Goal: Task Accomplishment & Management: Use online tool/utility

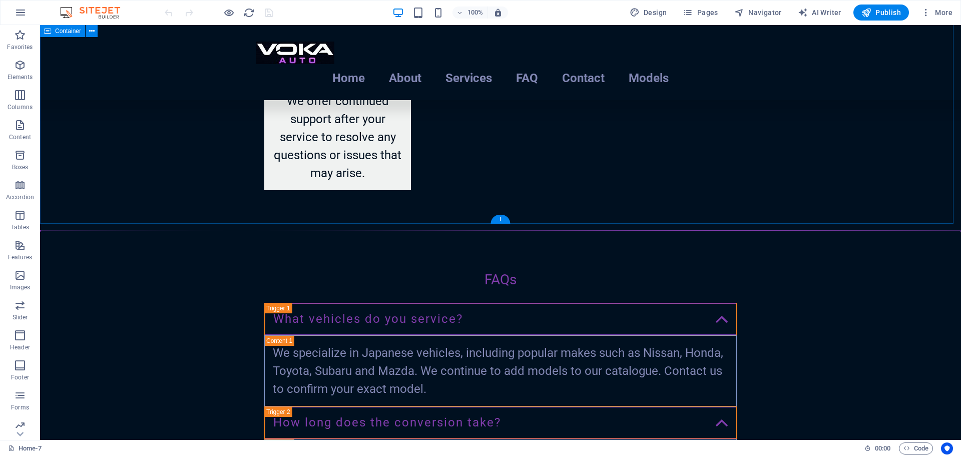
scroll to position [2340, 0]
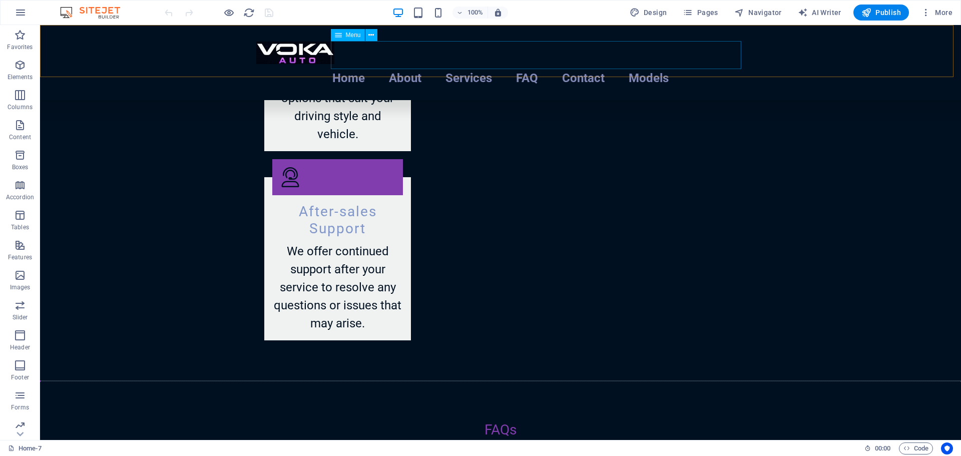
click at [681, 64] on nav "Home About Services FAQ Contact Models" at bounding box center [500, 78] width 488 height 28
click at [704, 12] on span "Pages" at bounding box center [699, 13] width 35 height 10
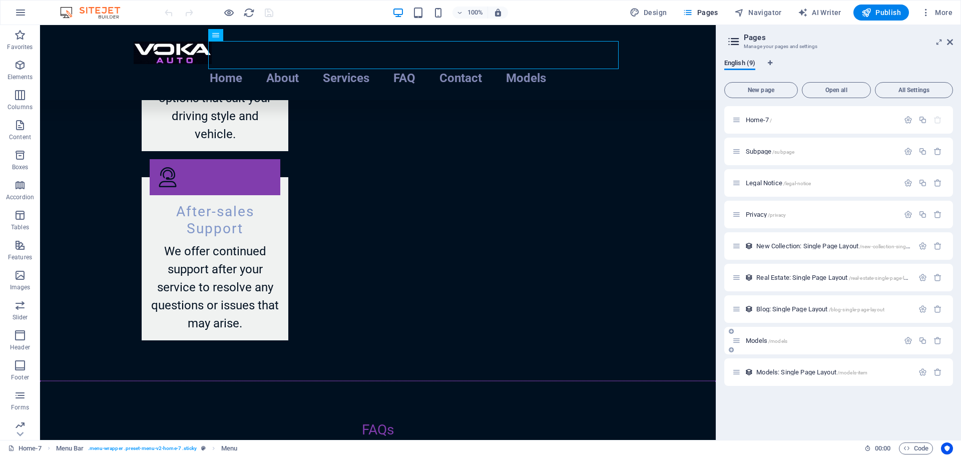
click at [750, 339] on span "Models /models" at bounding box center [766, 341] width 42 height 8
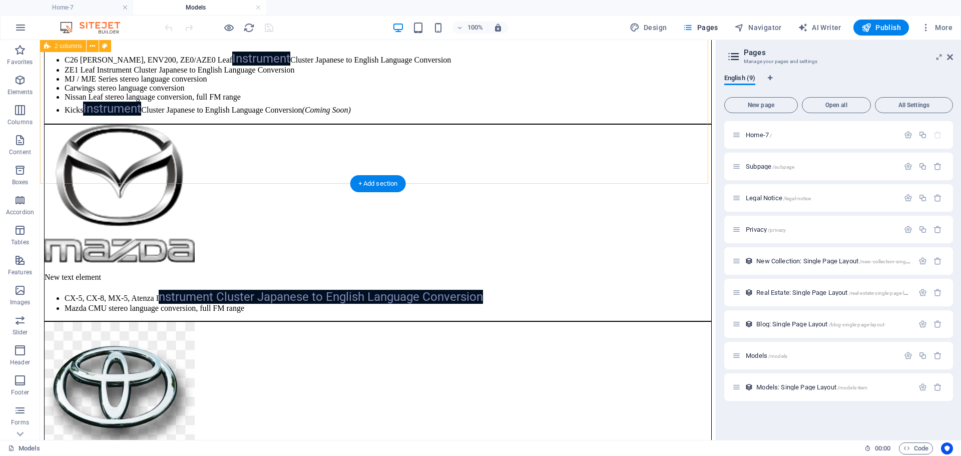
scroll to position [2007, 0]
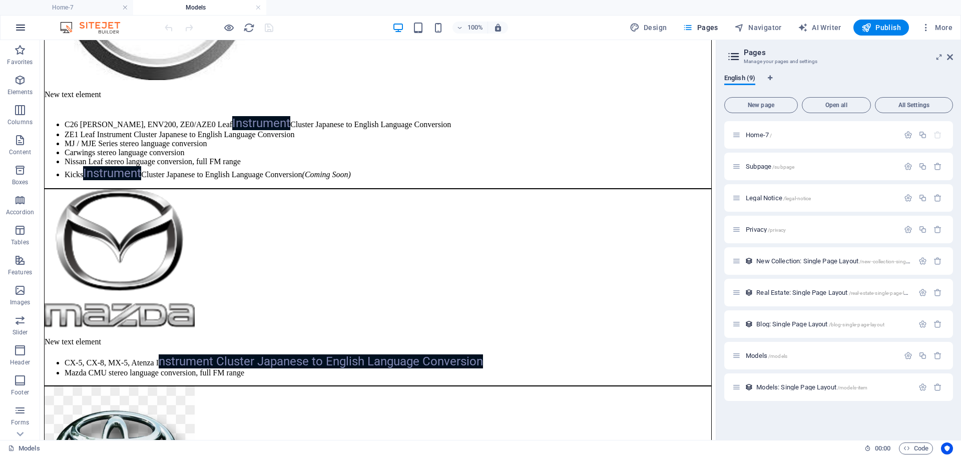
click at [22, 30] on icon "button" at bounding box center [21, 28] width 12 height 12
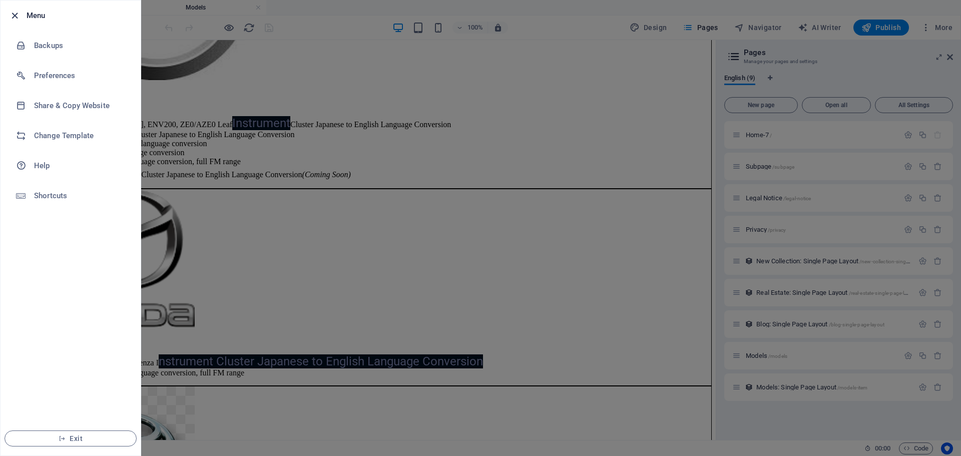
click at [17, 17] on icon "button" at bounding box center [15, 16] width 12 height 12
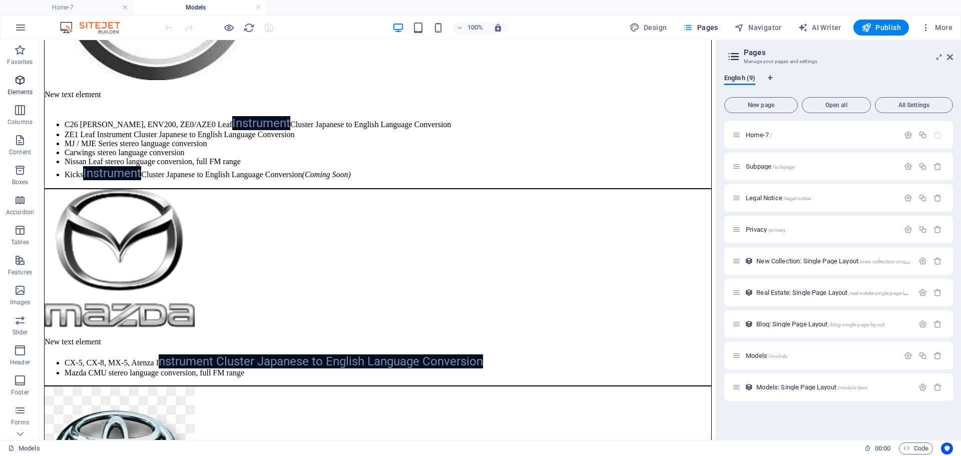
click at [22, 85] on icon "button" at bounding box center [20, 80] width 12 height 12
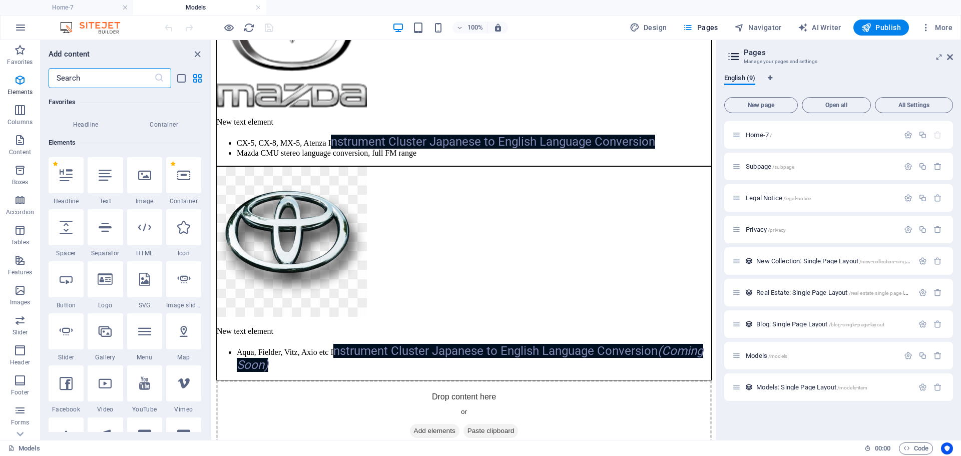
scroll to position [107, 0]
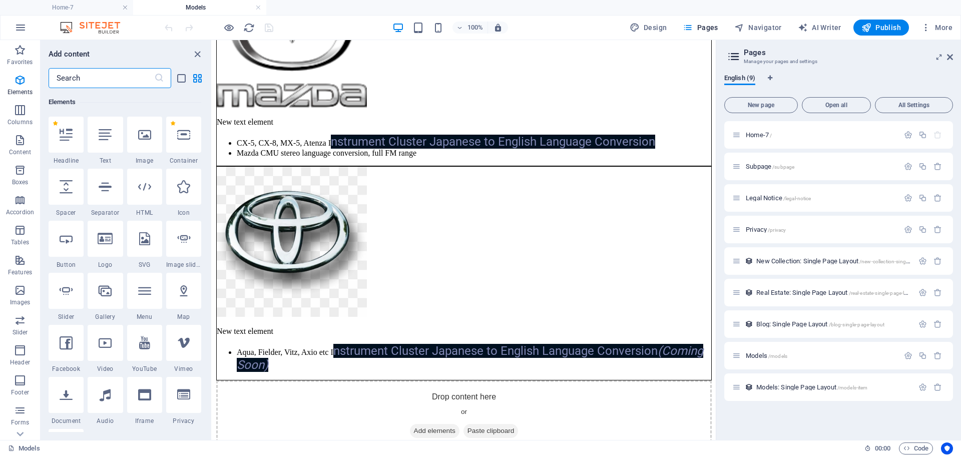
click at [106, 77] on input "text" at bounding box center [102, 78] width 106 height 20
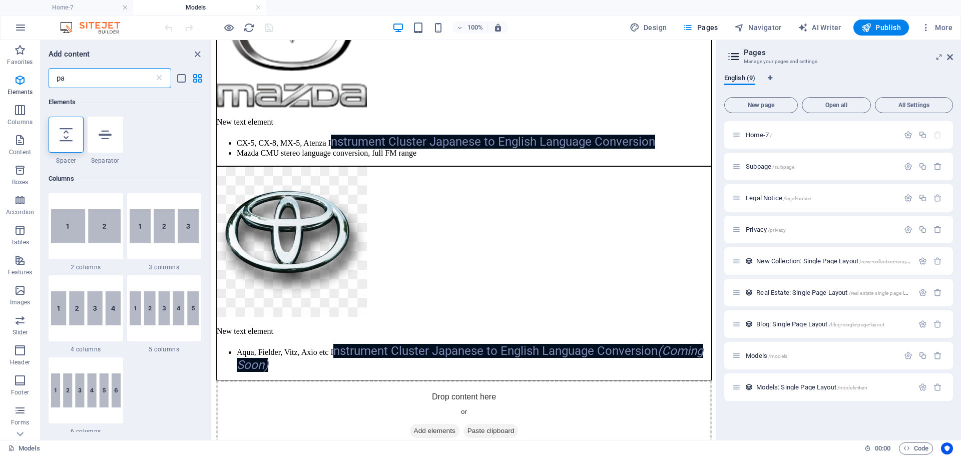
type input "p"
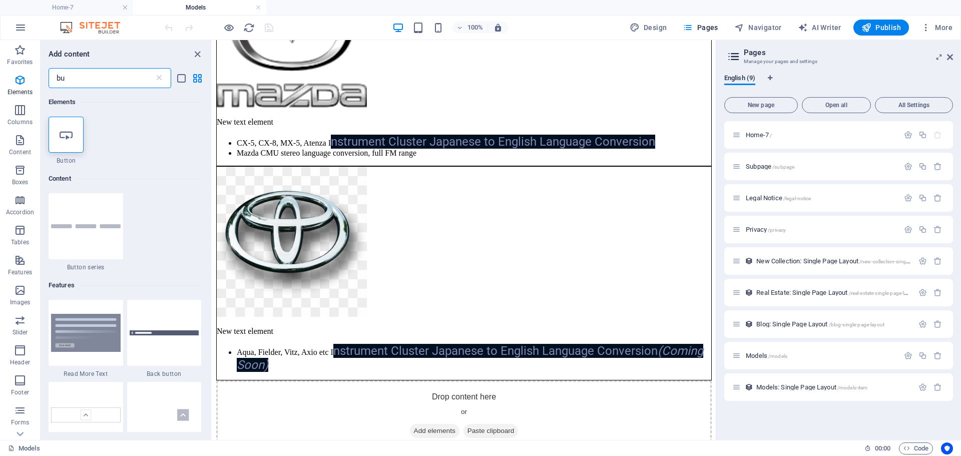
type input "b"
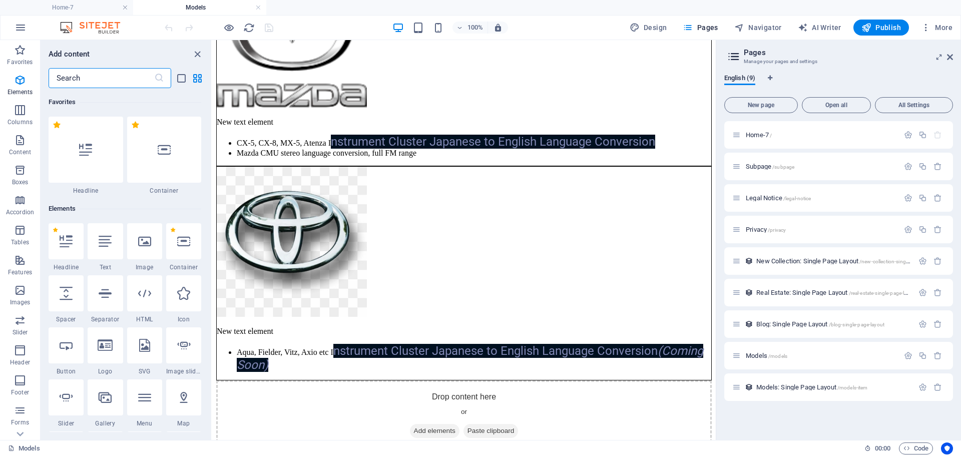
click at [95, 74] on input "text" at bounding box center [102, 78] width 106 height 20
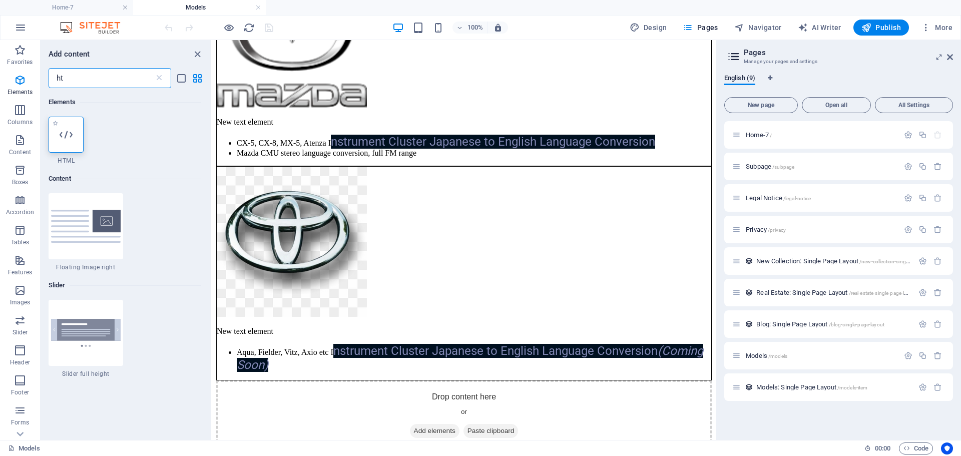
type input "ht"
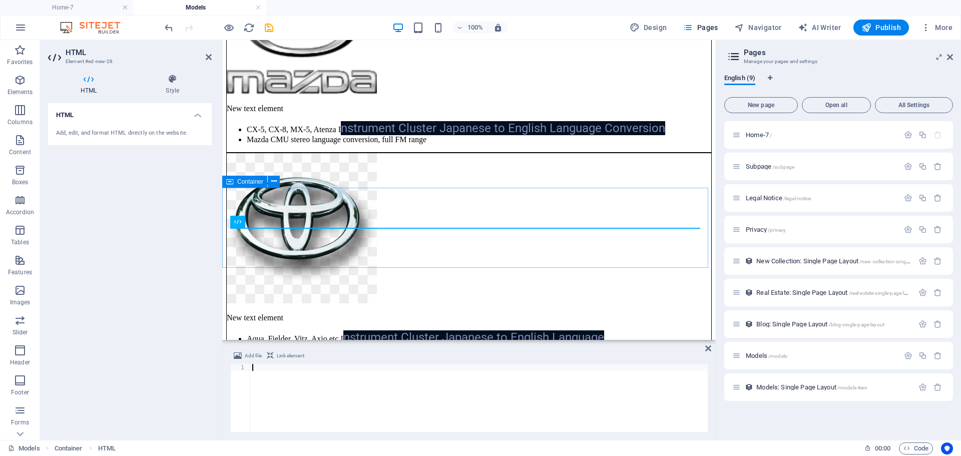
scroll to position [2025, 0]
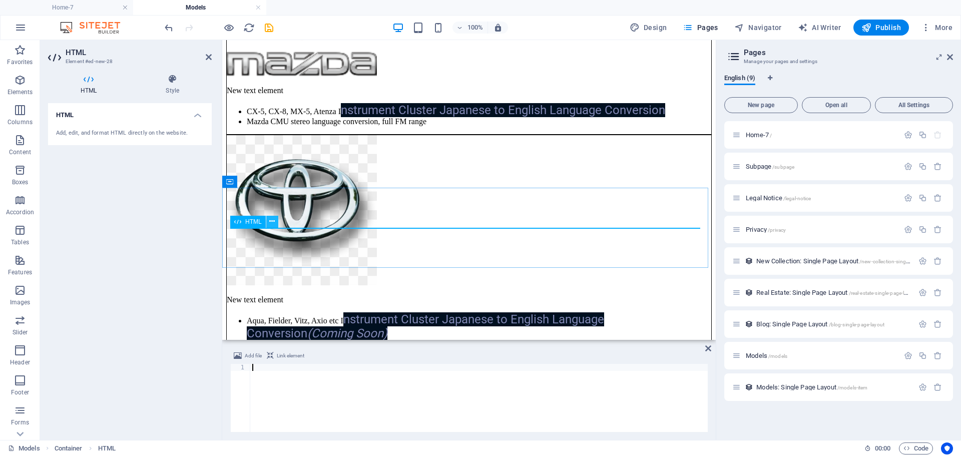
click at [271, 223] on icon at bounding box center [272, 221] width 6 height 11
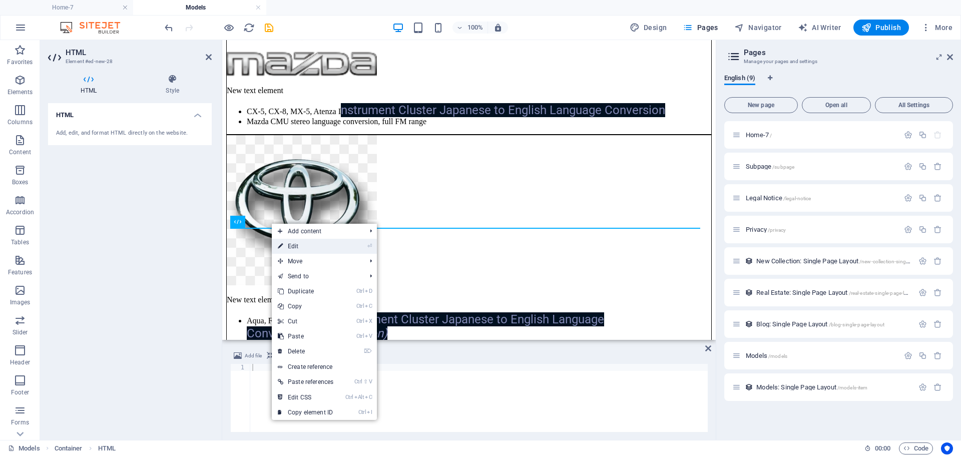
click at [294, 241] on link "⏎ Edit" at bounding box center [306, 246] width 68 height 15
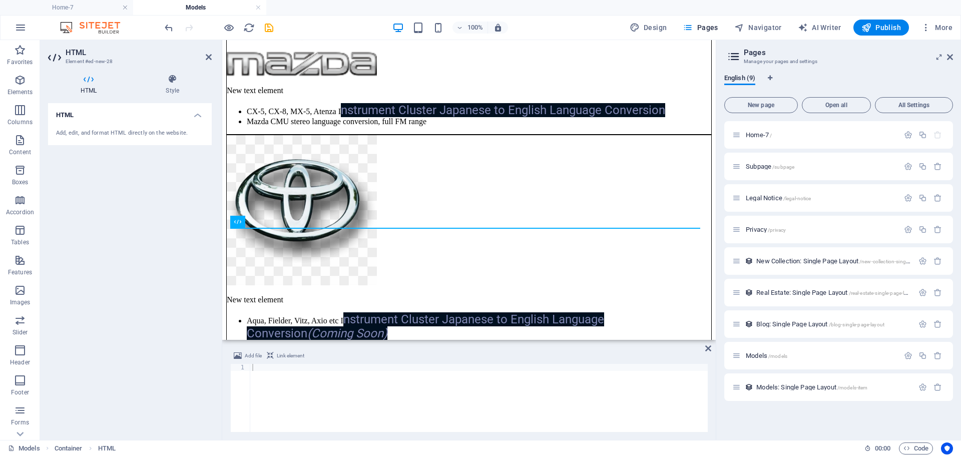
click at [99, 129] on div "Add, edit, and format HTML directly on the website." at bounding box center [130, 133] width 148 height 9
click at [197, 116] on h4 "HTML" at bounding box center [130, 112] width 164 height 18
click at [197, 116] on h4 "HTML" at bounding box center [130, 115] width 164 height 24
click at [87, 84] on h4 "HTML" at bounding box center [90, 84] width 85 height 21
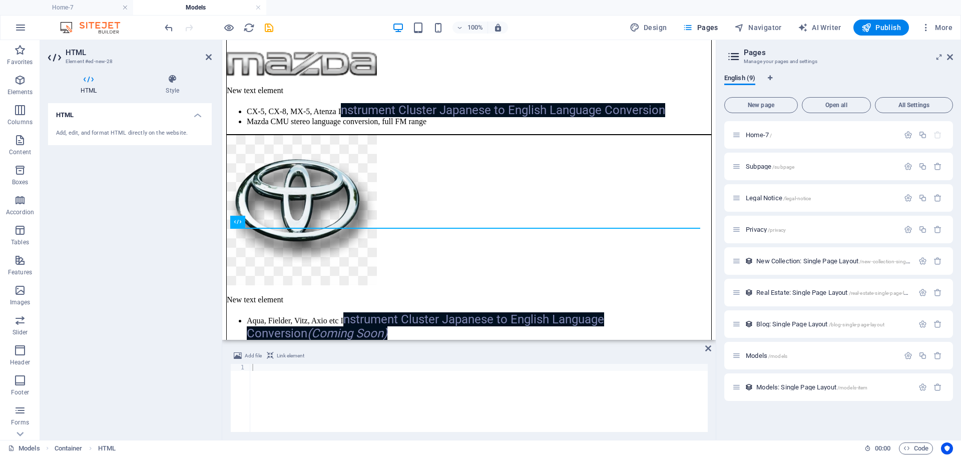
click at [87, 84] on h4 "HTML" at bounding box center [90, 84] width 85 height 21
click at [180, 81] on icon at bounding box center [172, 79] width 79 height 10
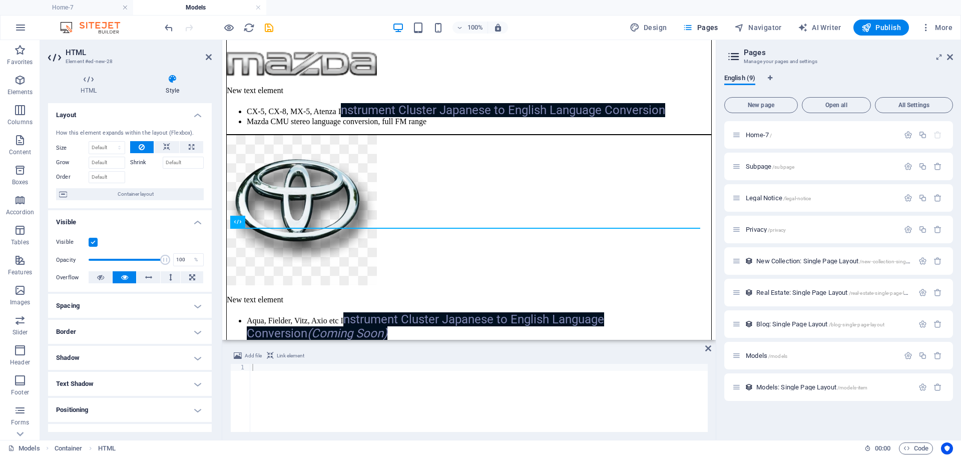
scroll to position [94, 0]
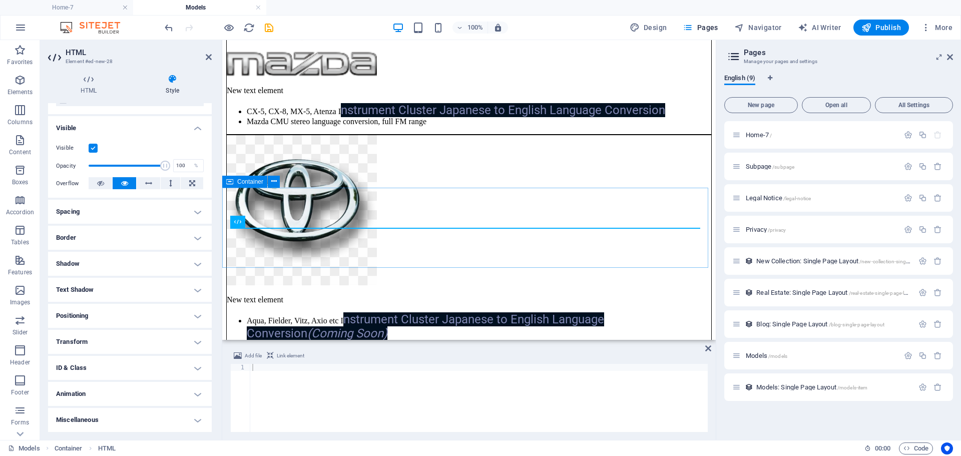
click at [346, 349] on div at bounding box center [468, 349] width 485 height 0
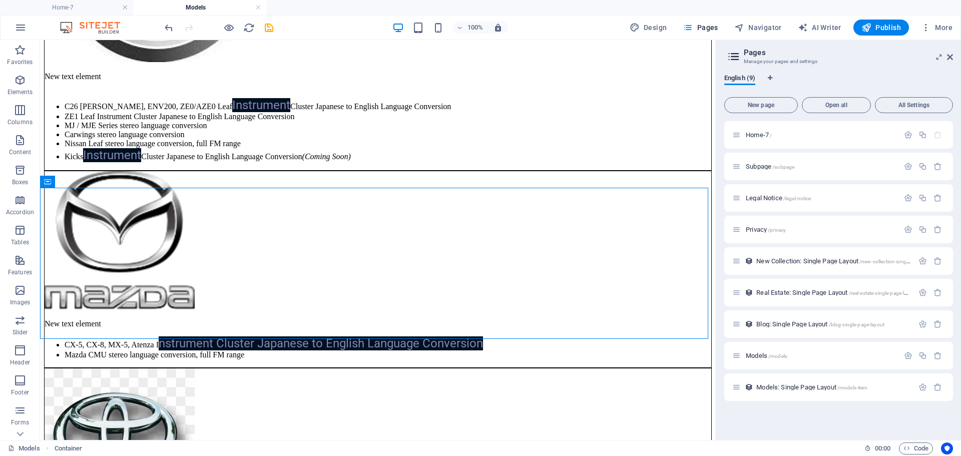
scroll to position [2007, 0]
